Goal: Transaction & Acquisition: Purchase product/service

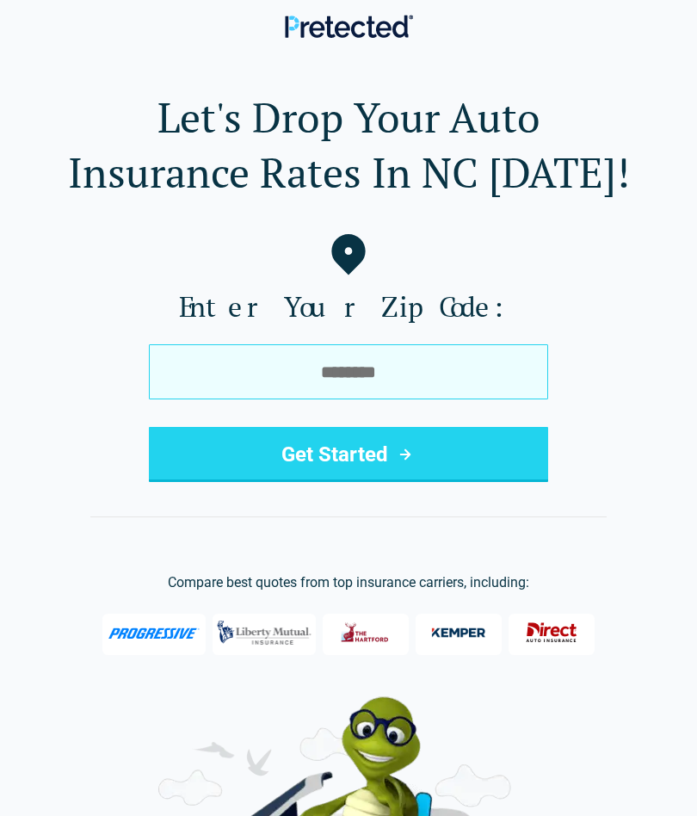
click at [481, 368] on input "tel" at bounding box center [348, 371] width 399 height 55
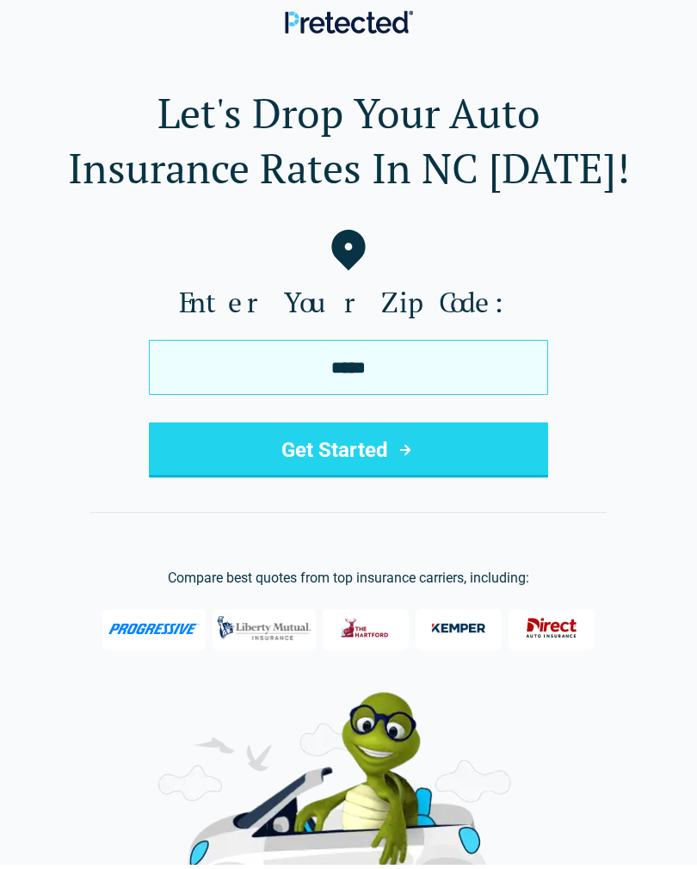
type input "*****"
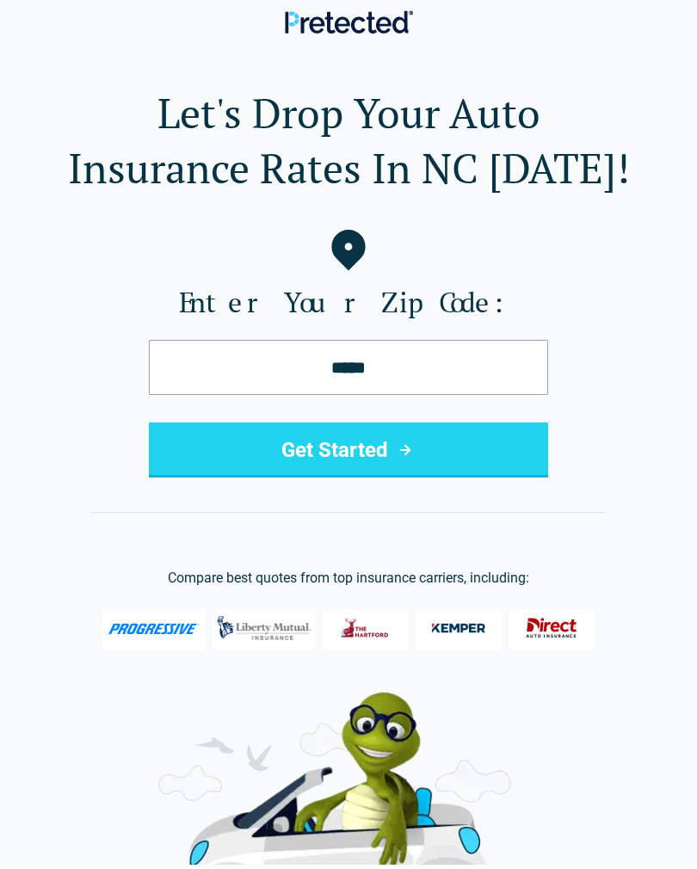
click at [326, 474] on button "Get Started" at bounding box center [348, 454] width 399 height 55
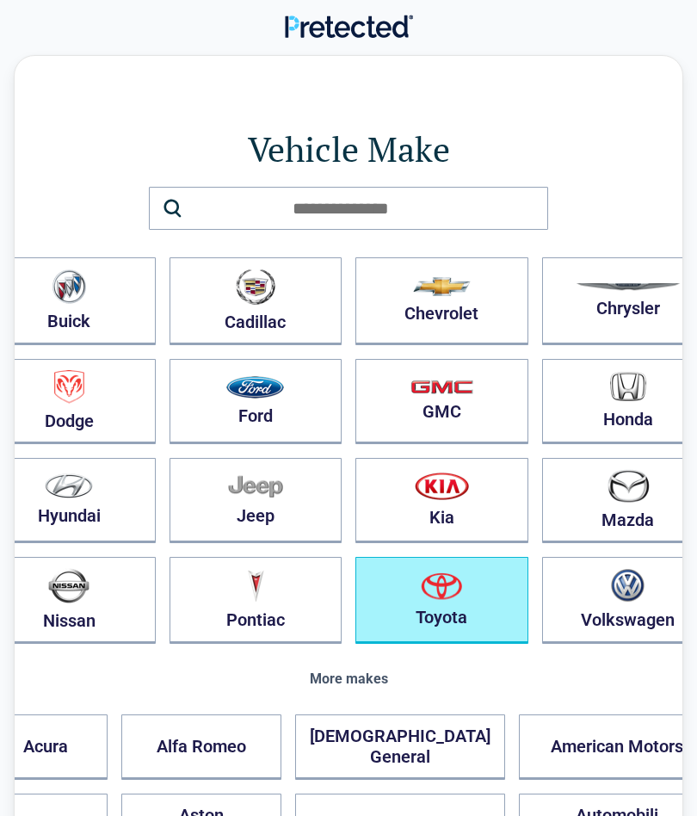
click at [435, 578] on button "Toyota" at bounding box center [442, 600] width 173 height 87
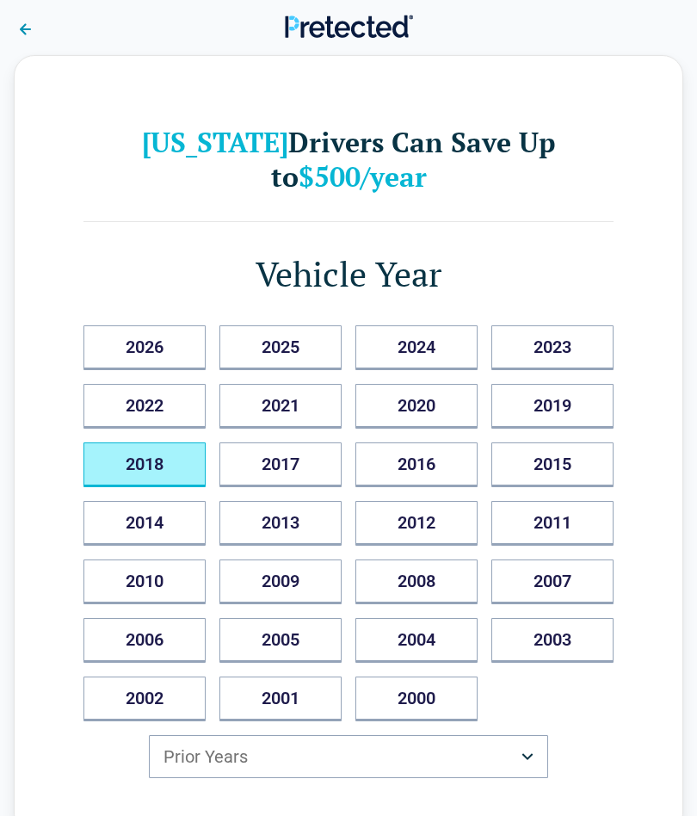
click at [173, 467] on button "2018" at bounding box center [144, 464] width 122 height 45
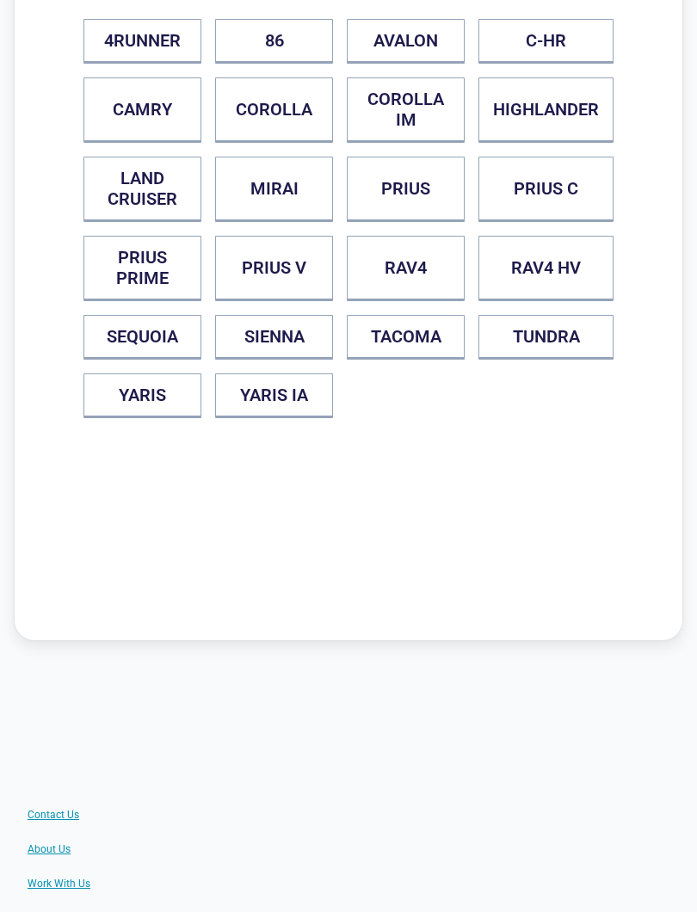
click at [148, 108] on button "CAMRY" at bounding box center [142, 109] width 118 height 65
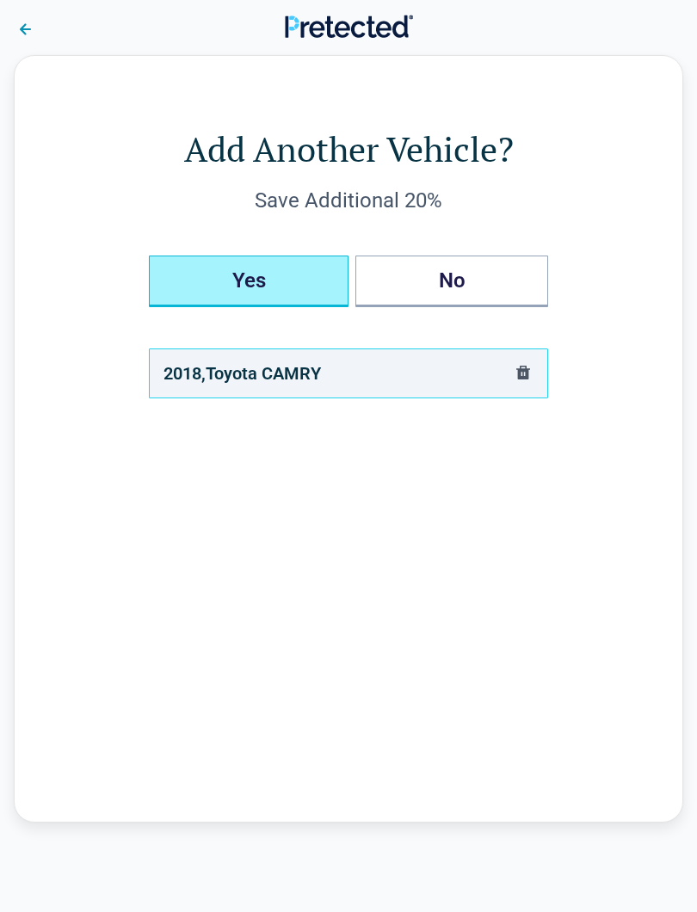
click at [342, 280] on button "Yes" at bounding box center [249, 282] width 200 height 52
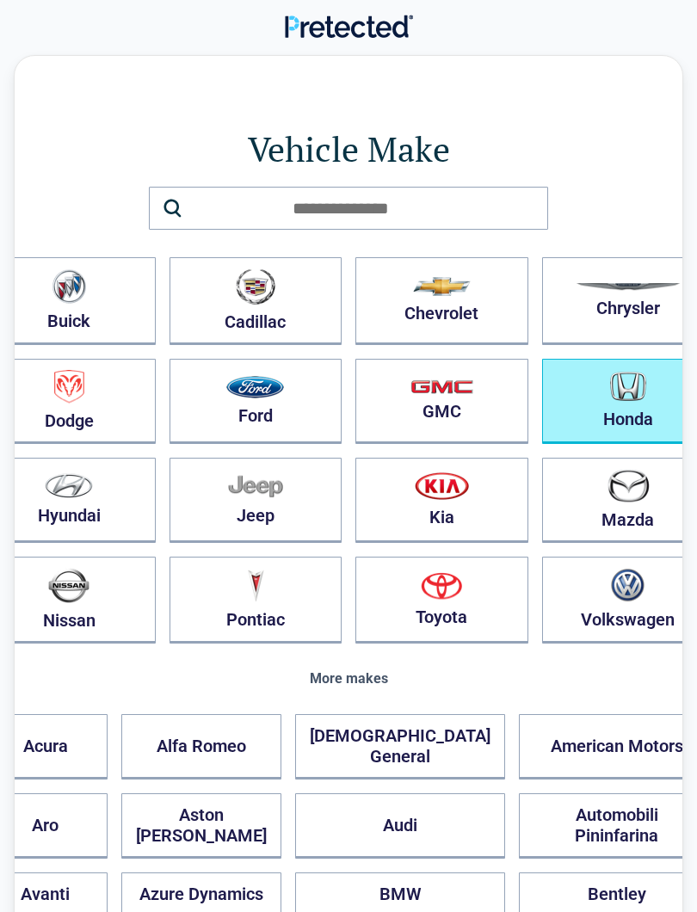
click at [590, 394] on button "Honda" at bounding box center [628, 401] width 173 height 85
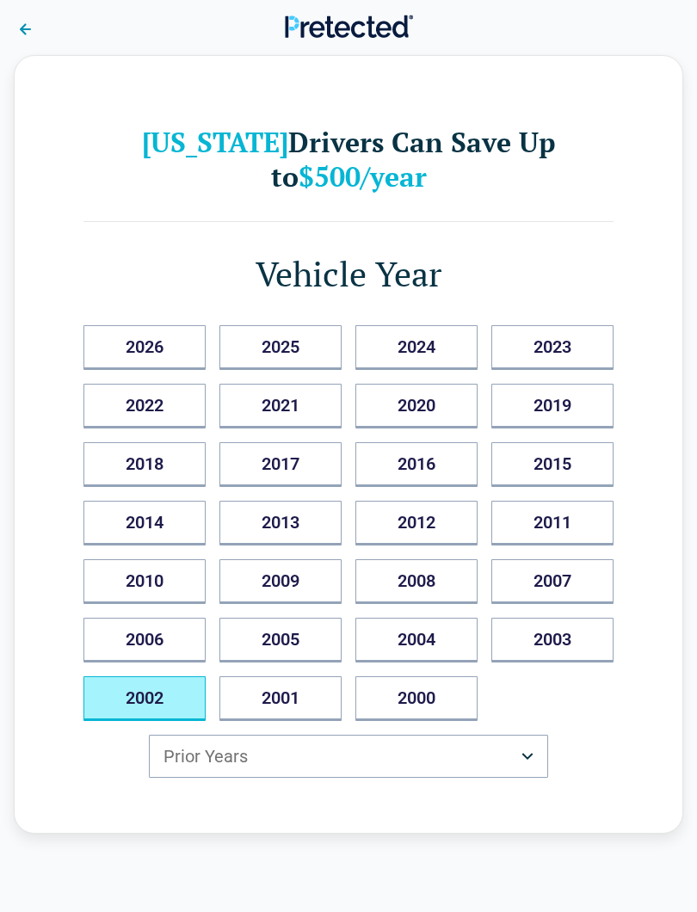
click at [169, 694] on button "2002" at bounding box center [144, 699] width 122 height 45
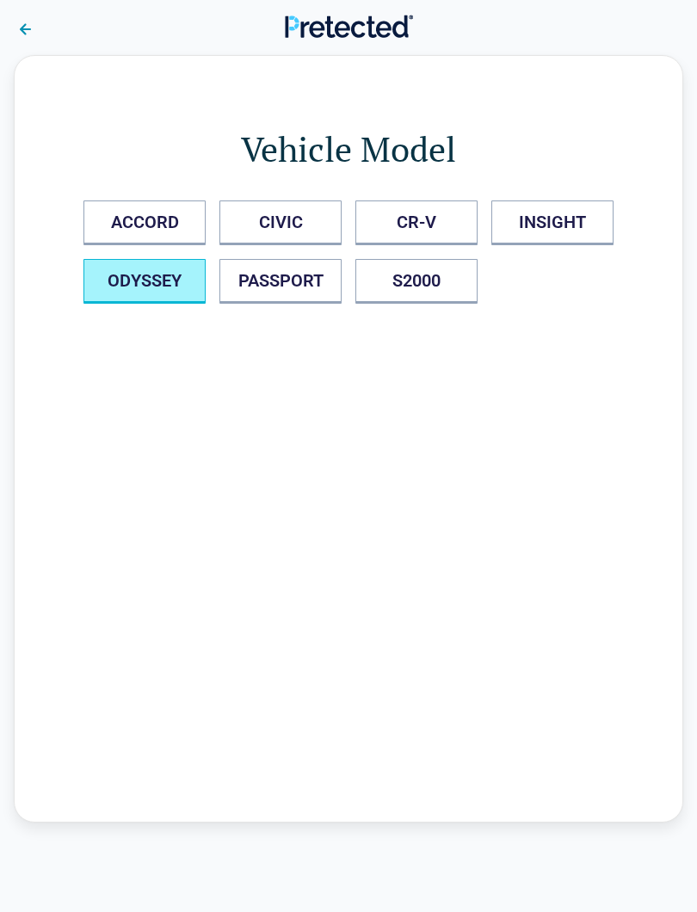
click at [185, 277] on button "ODYSSEY" at bounding box center [144, 281] width 122 height 45
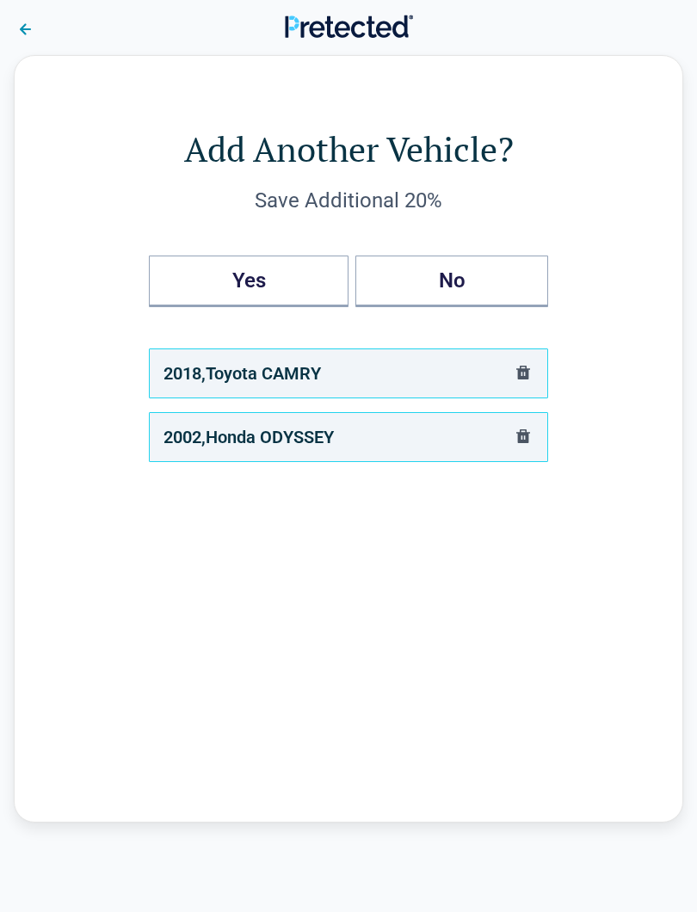
click at [280, 382] on div "2018 , Toyota CAMRY" at bounding box center [243, 374] width 158 height 28
click at [371, 372] on div "2018 , Toyota CAMRY" at bounding box center [348, 374] width 399 height 50
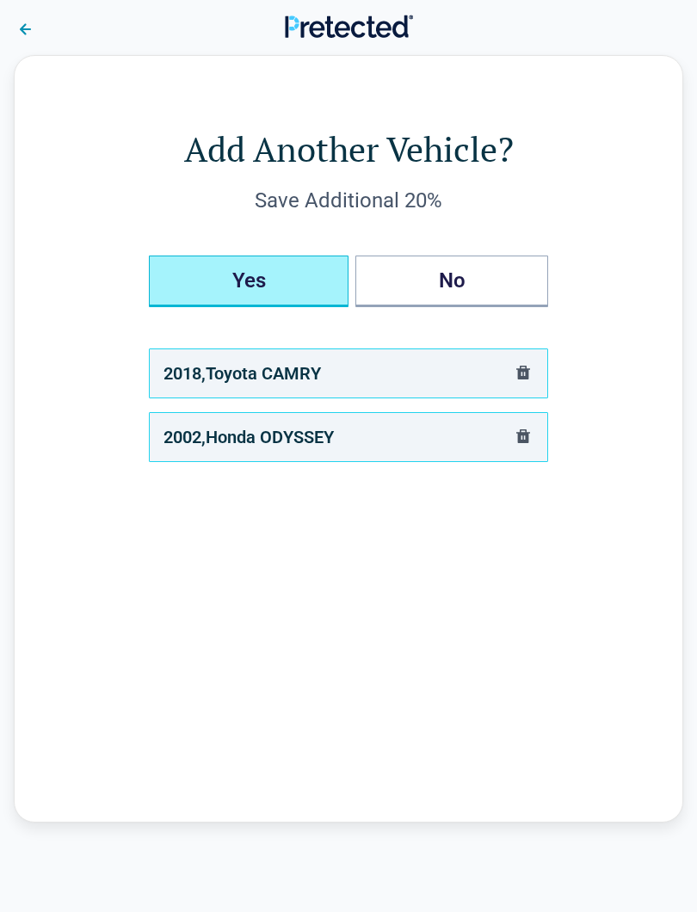
click at [313, 277] on button "Yes" at bounding box center [249, 282] width 200 height 52
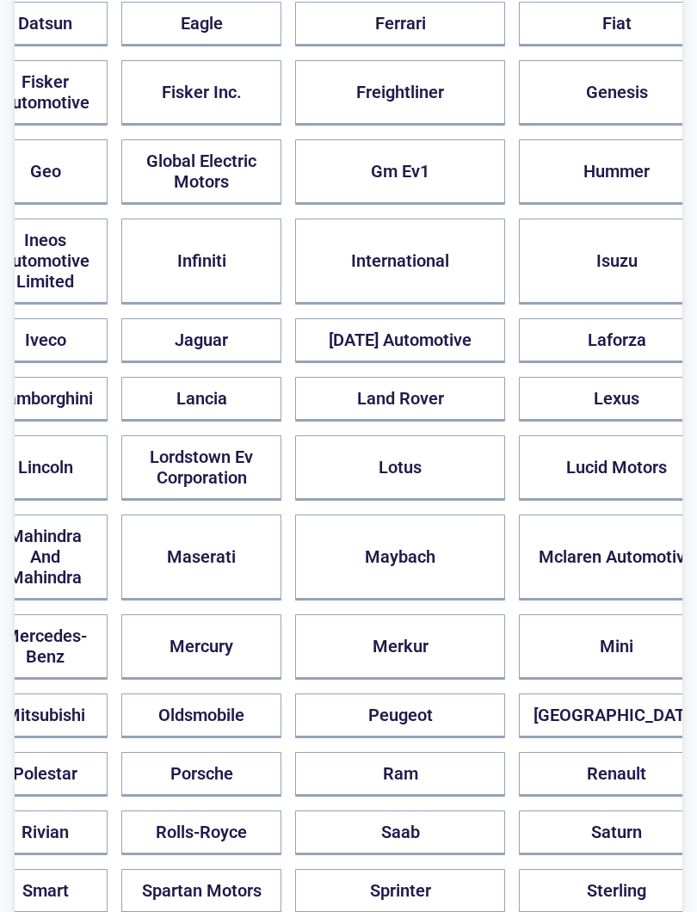
scroll to position [1067, 0]
